Goal: Find specific page/section: Find specific page/section

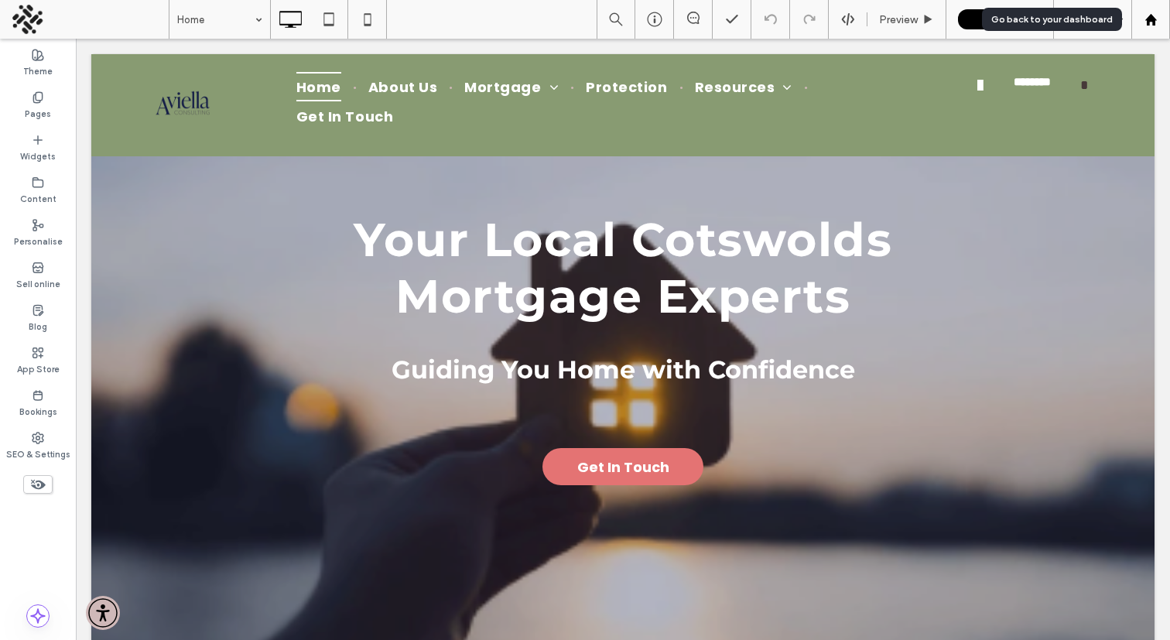
click at [1153, 19] on use at bounding box center [1150, 19] width 12 height 12
